Goal: Task Accomplishment & Management: Complete application form

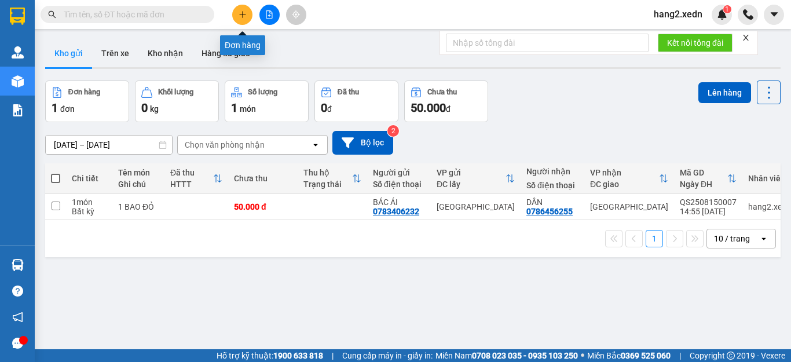
click at [241, 14] on icon "plus" at bounding box center [243, 14] width 8 height 8
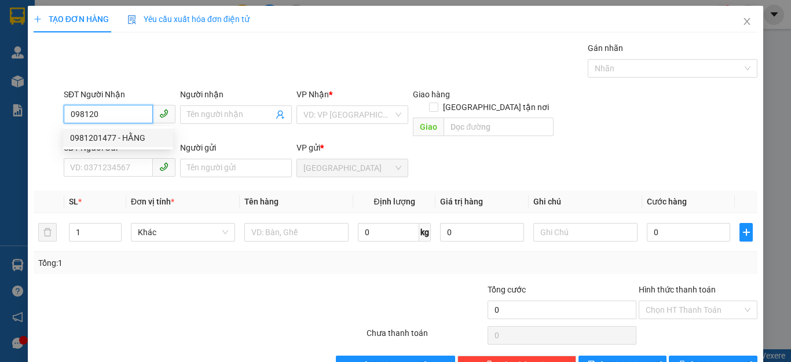
click at [102, 137] on div "0981201477 - HẰNG" at bounding box center [118, 137] width 96 height 13
type input "0981201477"
type input "HẰNG"
type input "100.000"
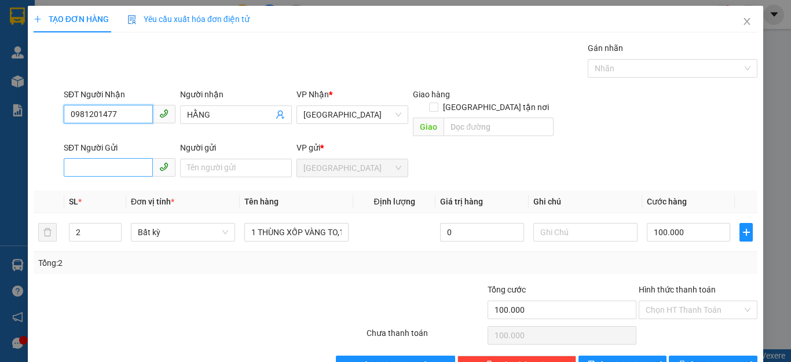
type input "0981201477"
click at [71, 158] on input "SĐT Người Gửi" at bounding box center [108, 167] width 89 height 19
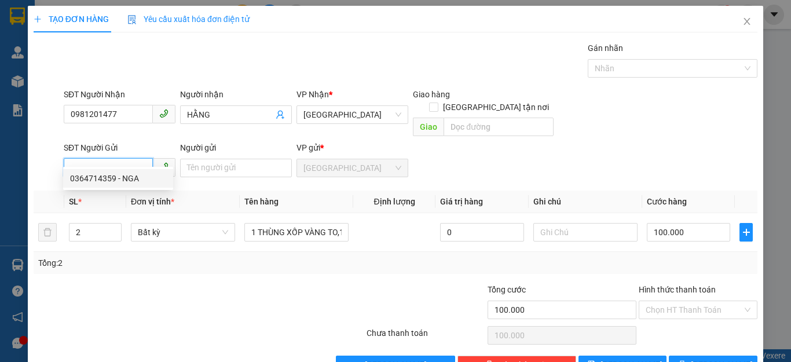
click at [97, 176] on div "0364714359 - NGA" at bounding box center [118, 178] width 96 height 13
type input "0364714359"
type input "NGA"
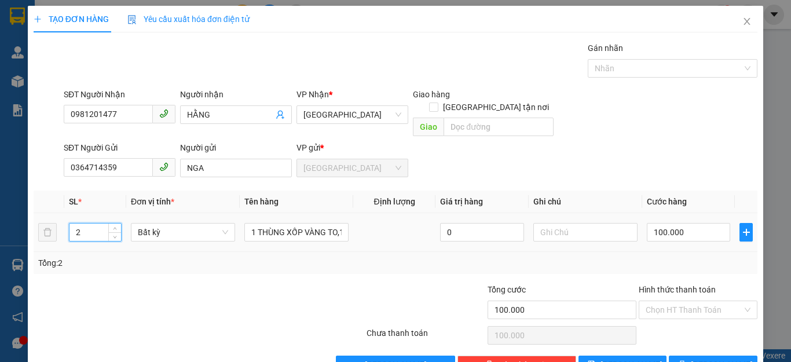
click at [83, 224] on input "2" at bounding box center [95, 232] width 52 height 17
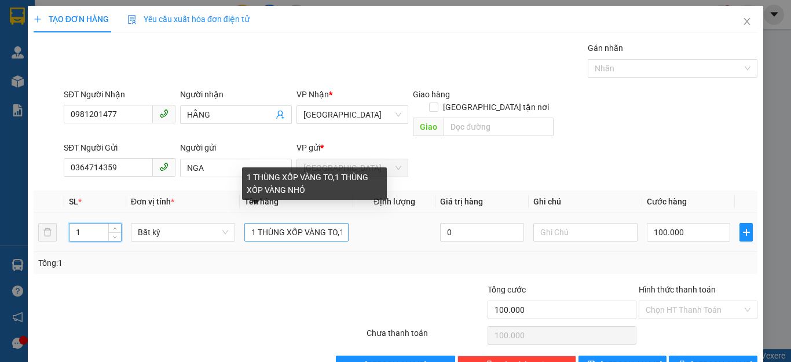
type input "1"
click at [336, 223] on input "1 THÙNG XỐP VÀNG TO,1 THÙNG XỐP VÀNG NHỎ" at bounding box center [296, 232] width 104 height 19
type input "1 THÙNG XỐP VÀNG T,1 THÙNG XỐP VÀNG NHỎ"
type input "0"
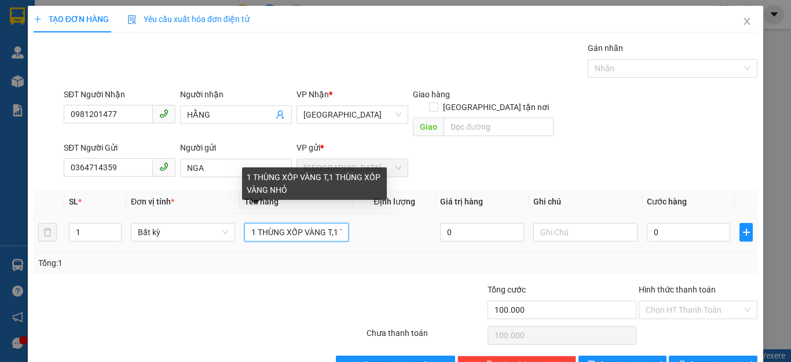
type input "0"
click at [340, 223] on input "1 THÙNG XỐP VÀNG ,1 THÙNG XỐP VÀNG NHỎ" at bounding box center [296, 232] width 104 height 19
click at [340, 223] on input "1 THÙNG XỐP VÀNG ,HÙNG XỐP VÀNG NHỎ" at bounding box center [296, 232] width 104 height 19
click at [340, 223] on input "1 THÙNG XỐP VÀNG ,NG XỐP VÀNG NHỎ" at bounding box center [296, 232] width 104 height 19
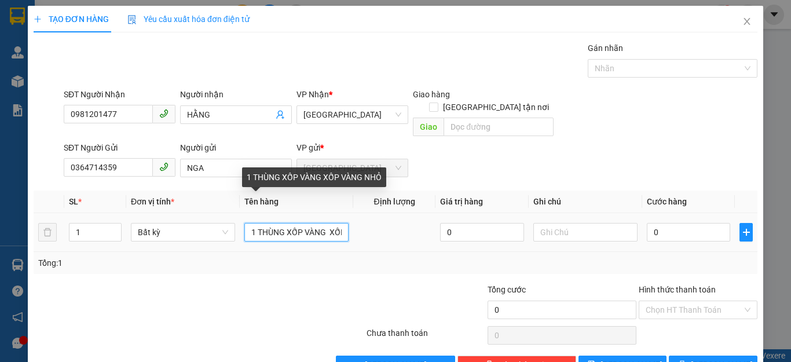
click at [340, 223] on input "1 THÙNG XỐP VÀNG XỐP VÀNG NHỎ" at bounding box center [296, 232] width 104 height 19
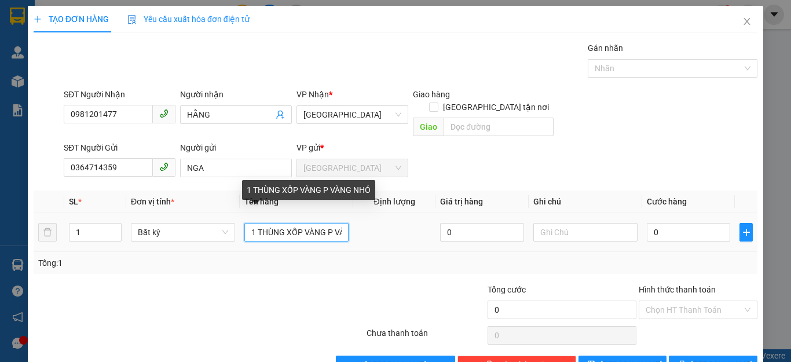
click at [340, 223] on input "1 THÙNG XỐP VÀNG P VÀNG NHỎ" at bounding box center [296, 232] width 104 height 19
click at [340, 223] on input "1 THÙNG XỐP VÀNG NG NHỎ" at bounding box center [296, 232] width 104 height 19
click at [340, 223] on input "1 THÙNG XỐP VÀNGNHỎ" at bounding box center [296, 232] width 104 height 19
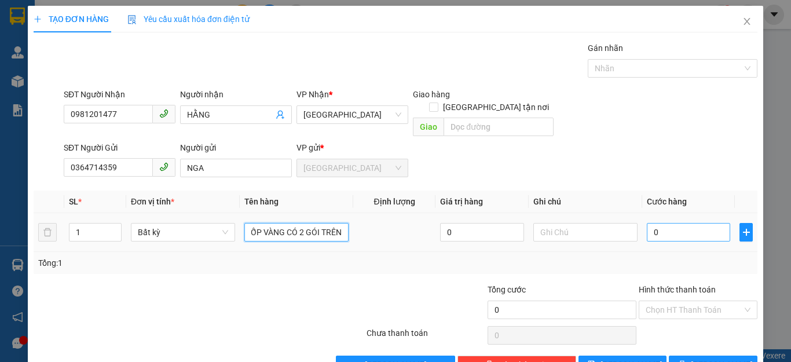
type input "1 THÙNG XỐP VÀNG CÓ 2 GÓI TRÊN"
click at [673, 223] on input "0" at bounding box center [688, 232] width 83 height 19
type input "6"
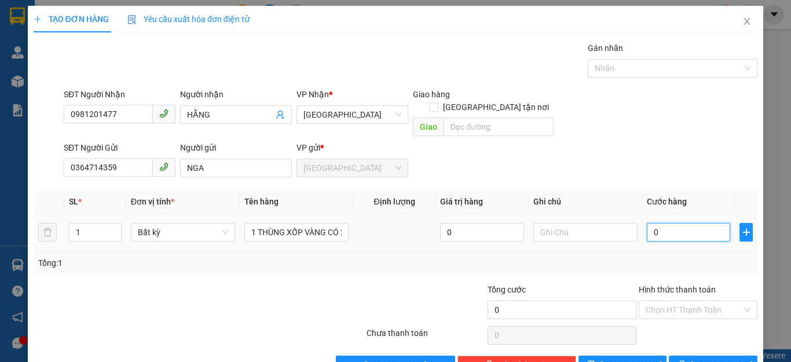
type input "6"
type input "60"
type input "60.000"
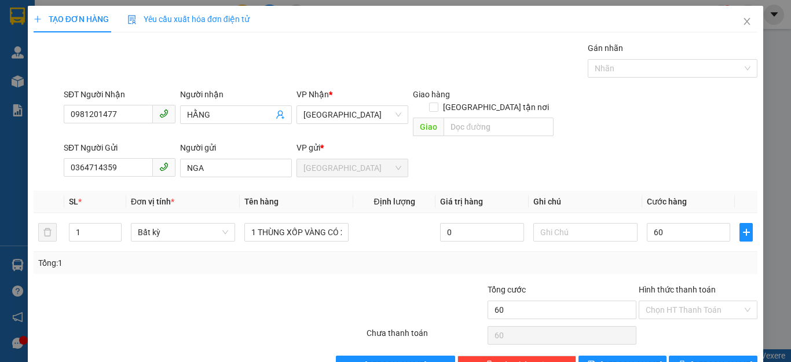
type input "60.000"
click at [697, 257] on div "Tổng: 1" at bounding box center [395, 263] width 715 height 13
click at [699, 301] on input "Hình thức thanh toán" at bounding box center [694, 309] width 97 height 17
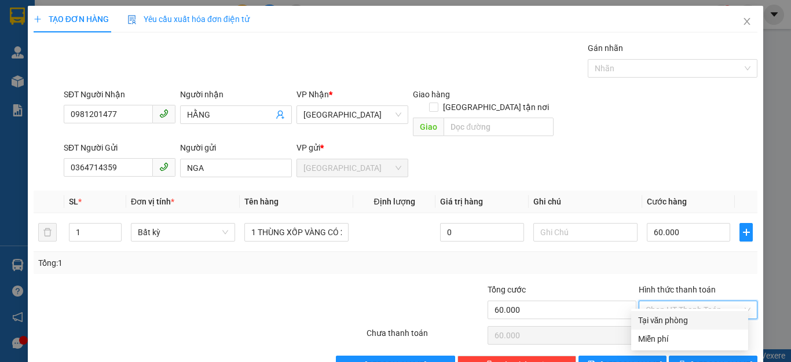
click at [675, 316] on div "Tại văn phòng" at bounding box center [689, 320] width 103 height 13
type input "0"
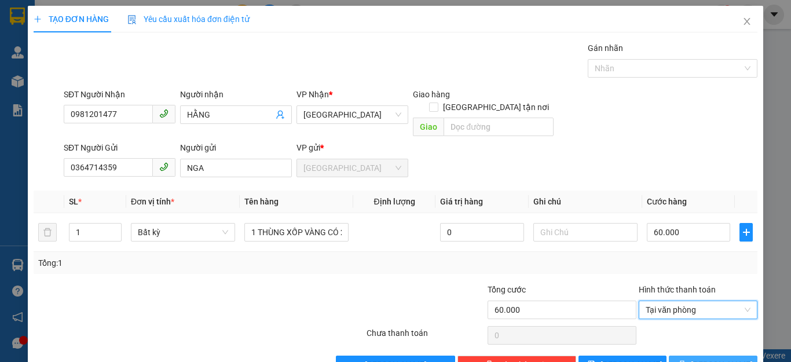
click at [690, 356] on button "[PERSON_NAME] và In" at bounding box center [713, 365] width 89 height 19
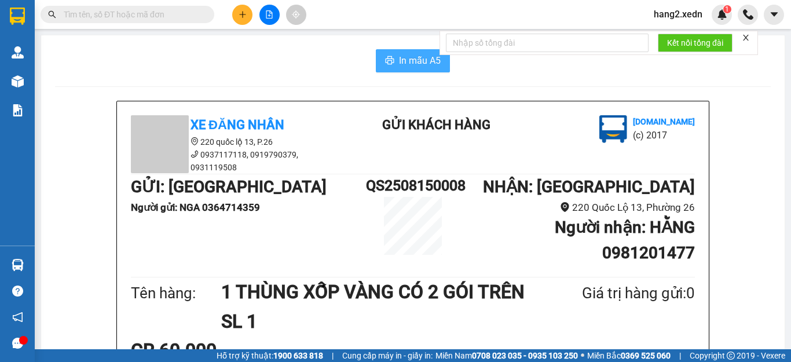
click at [406, 58] on span "In mẫu A5" at bounding box center [420, 60] width 42 height 14
